Goal: Navigation & Orientation: Find specific page/section

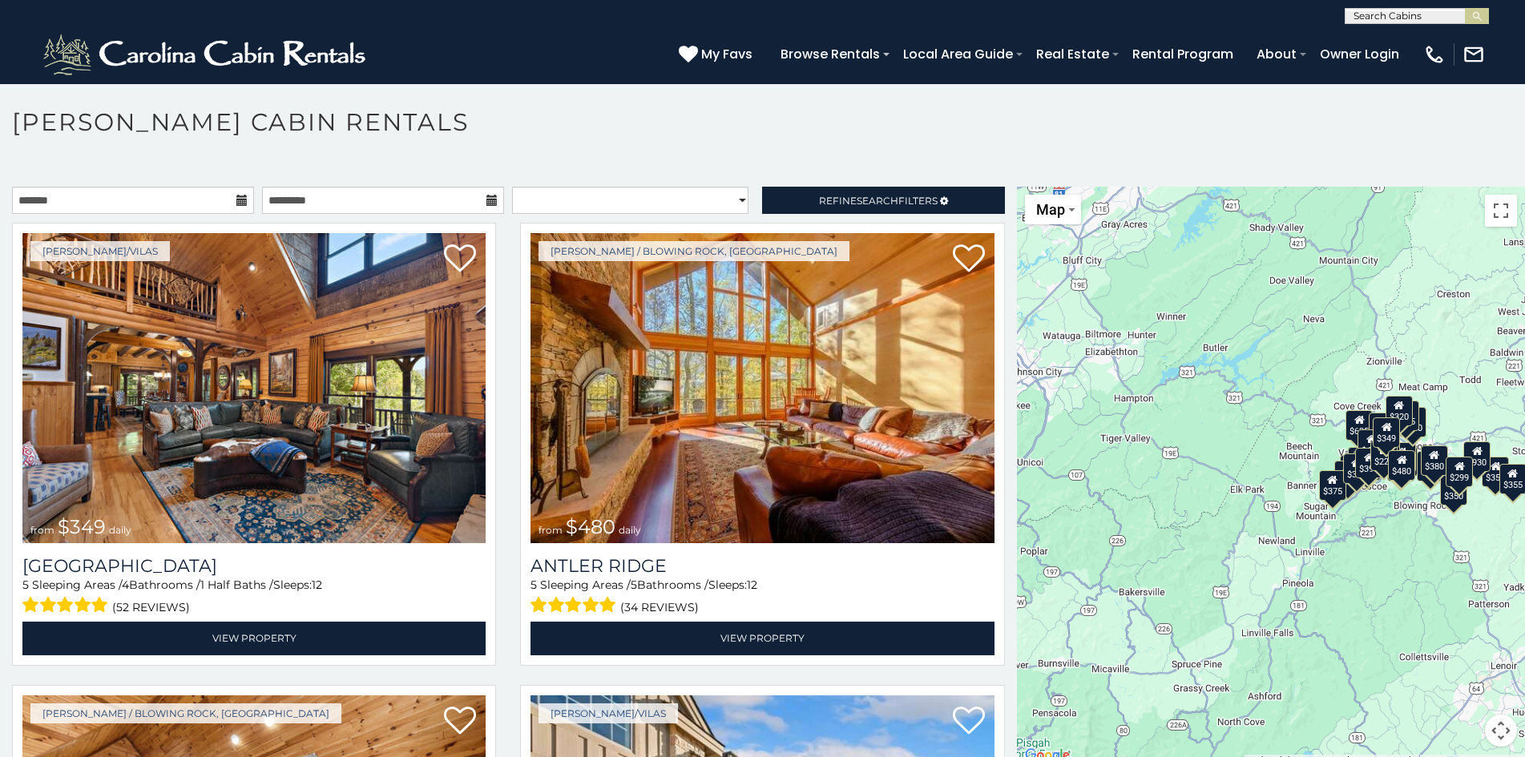
scroll to position [9, 0]
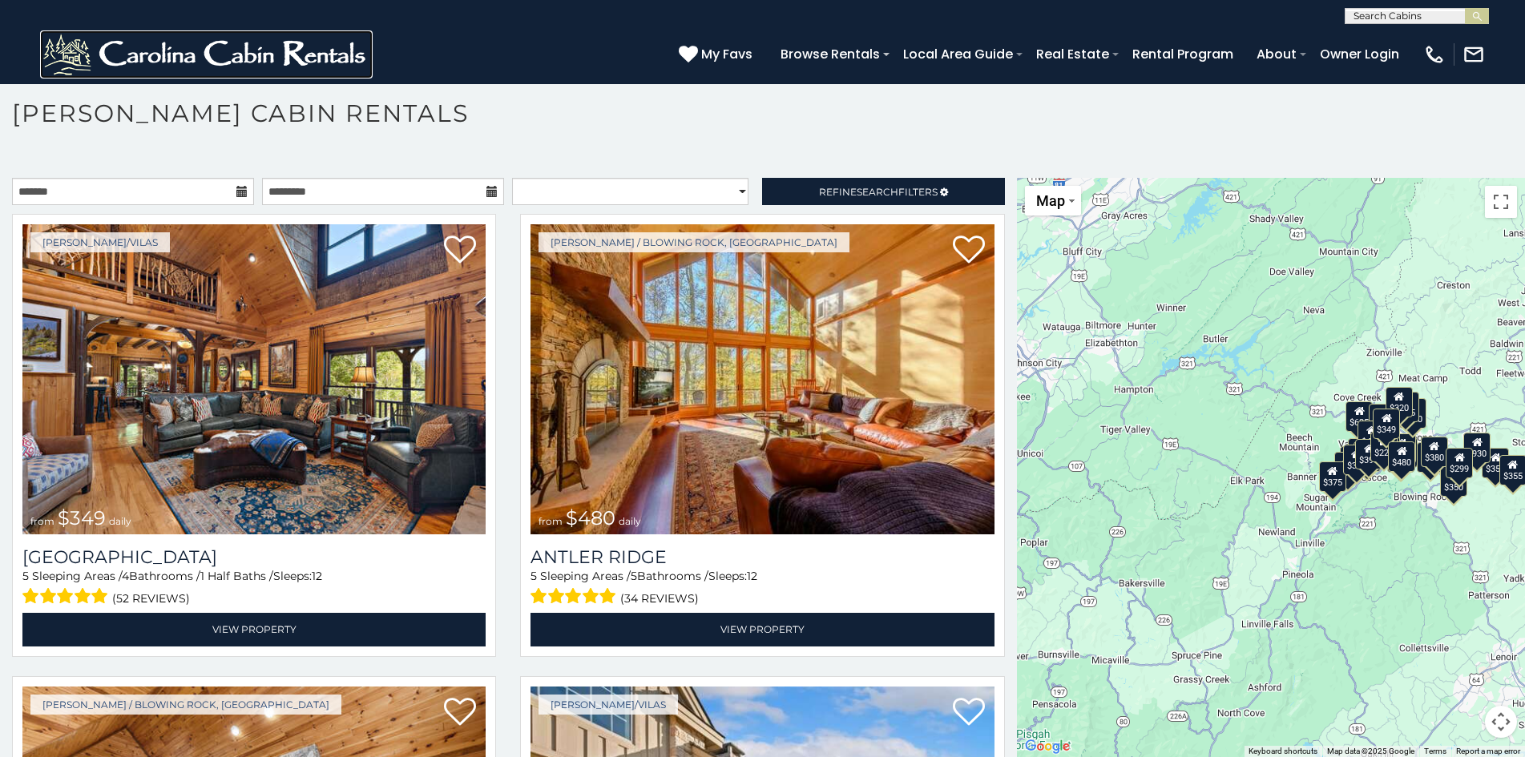
click at [66, 42] on img at bounding box center [206, 54] width 333 height 48
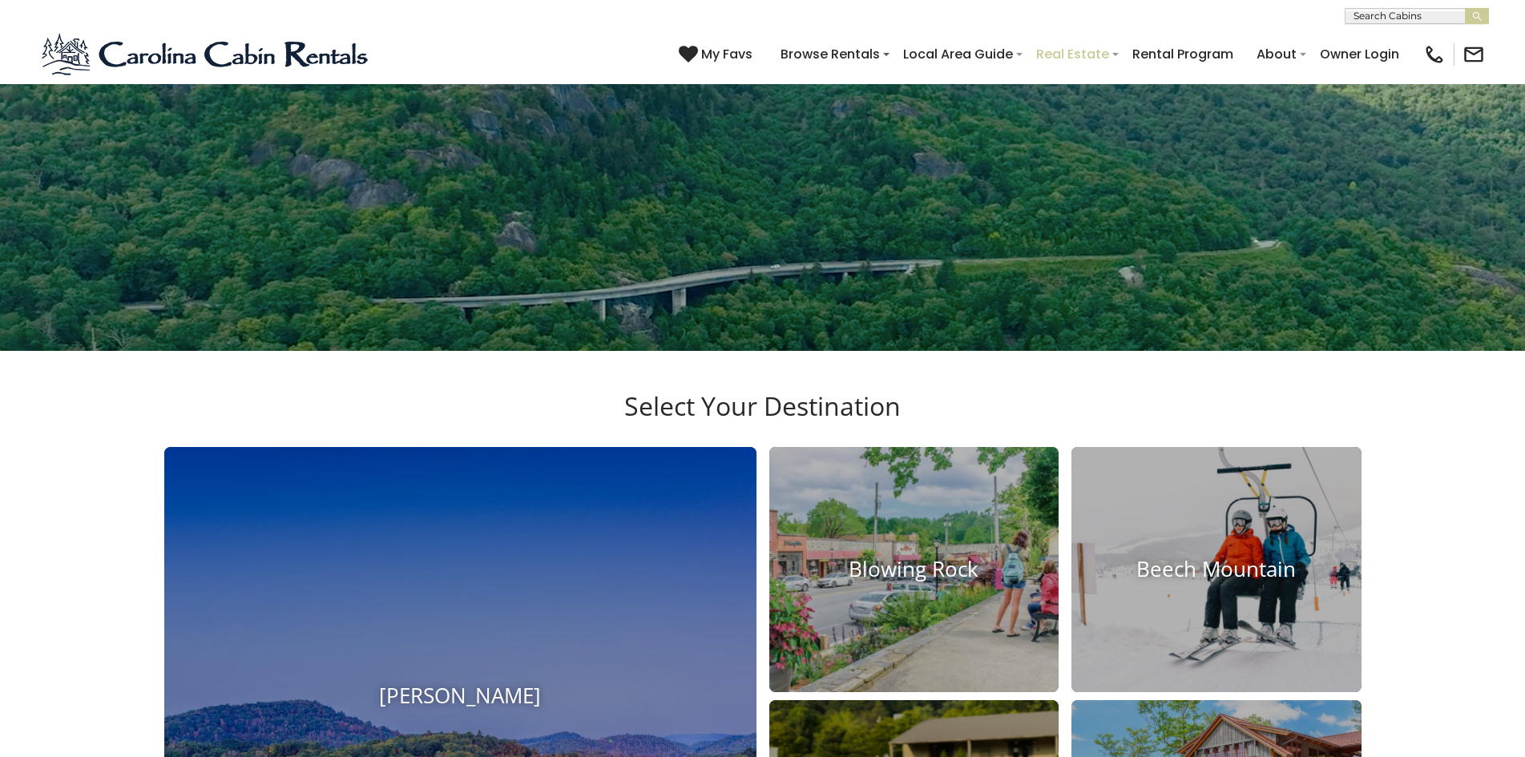
scroll to position [854, 0]
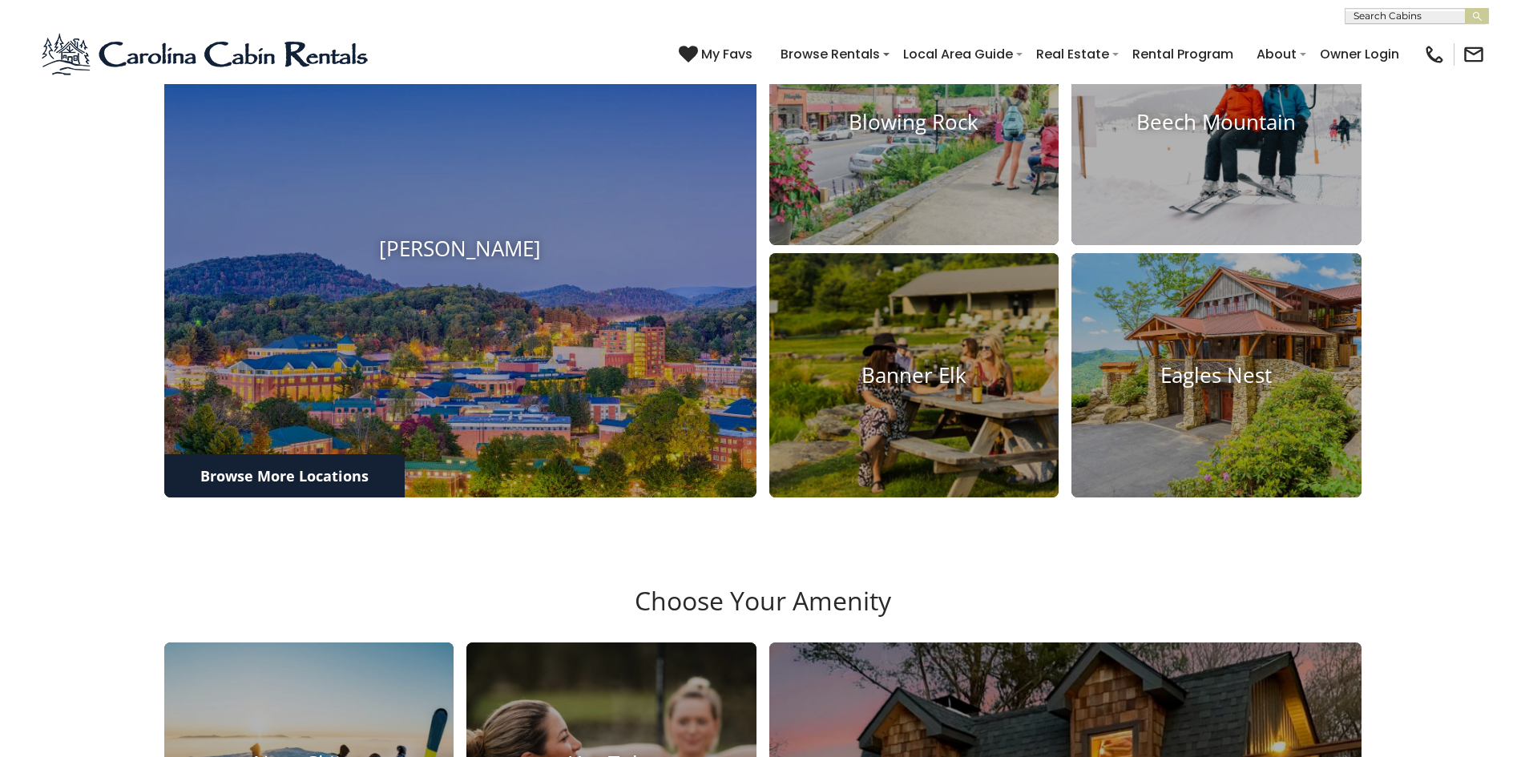
click at [781, 36] on div "My Favs Browse Rentals Local Area Guide Activities & Attractions Area Map Drivi…" at bounding box center [1082, 54] width 806 height 44
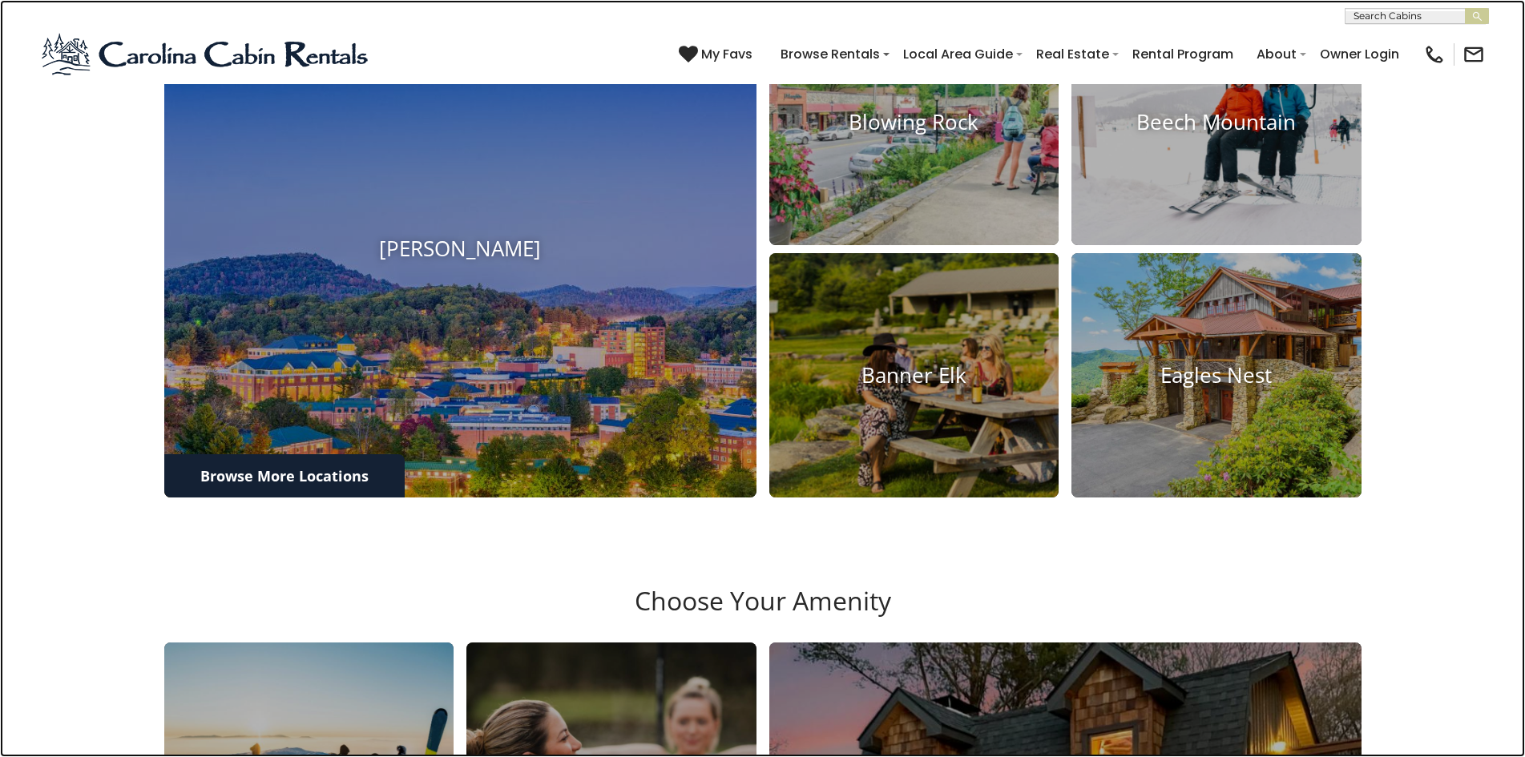
click at [141, 69] on link at bounding box center [762, 378] width 1525 height 757
